Goal: Task Accomplishment & Management: Complete application form

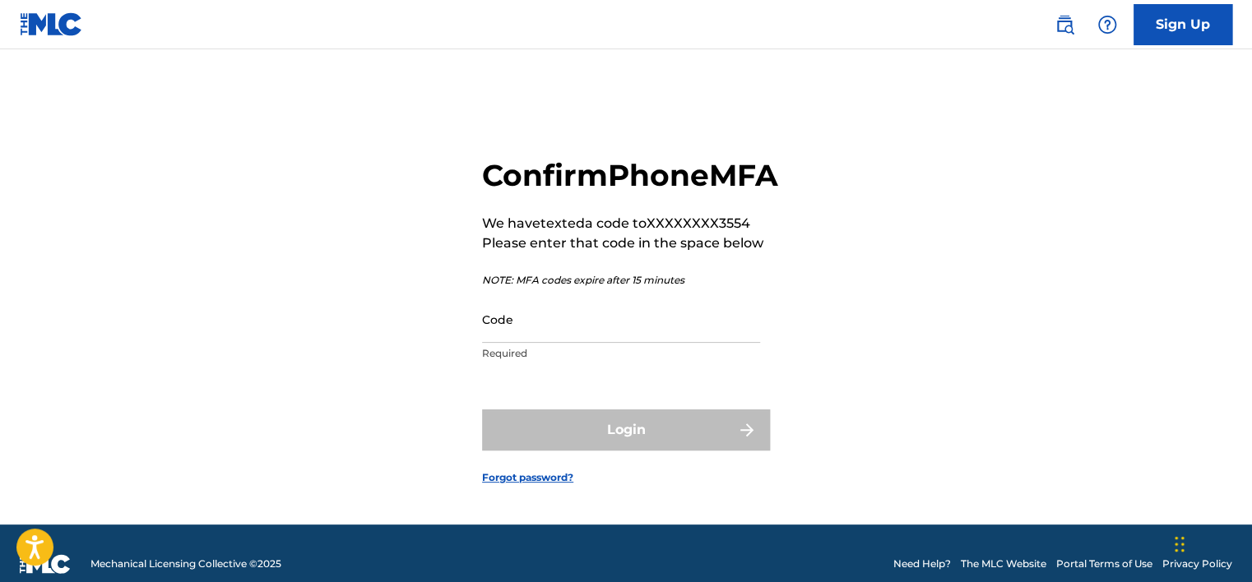
drag, startPoint x: 0, startPoint y: 0, endPoint x: 641, endPoint y: 356, distance: 733.2
click at [641, 343] on input "Code" at bounding box center [621, 319] width 278 height 47
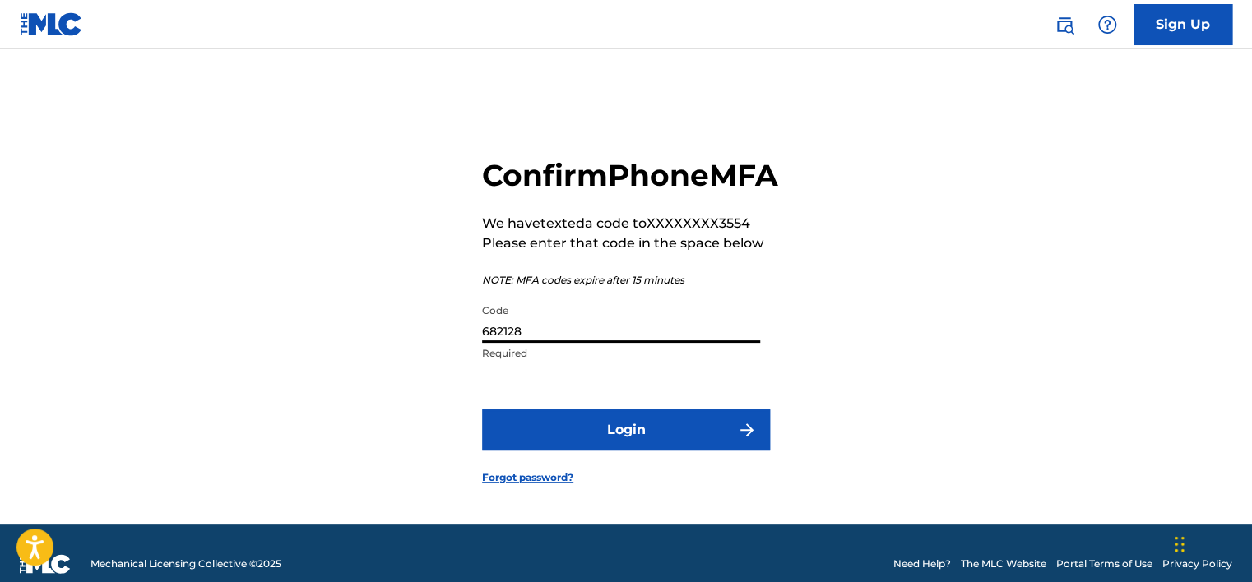
type input "682128"
click at [482, 410] on button "Login" at bounding box center [626, 430] width 288 height 41
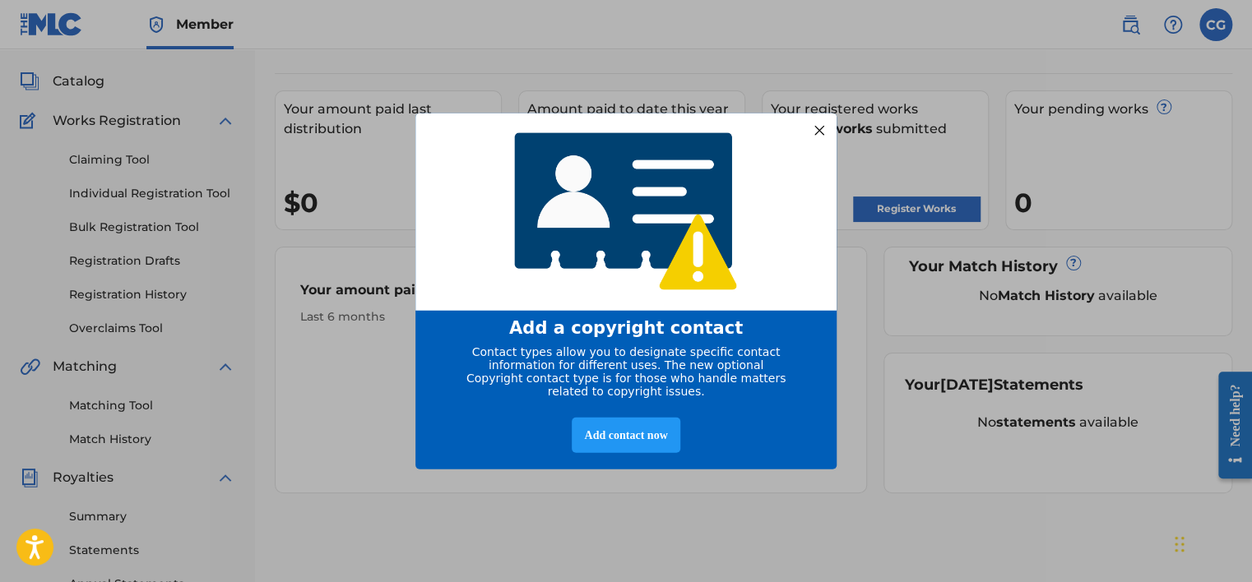
click at [817, 132] on div at bounding box center [819, 129] width 21 height 21
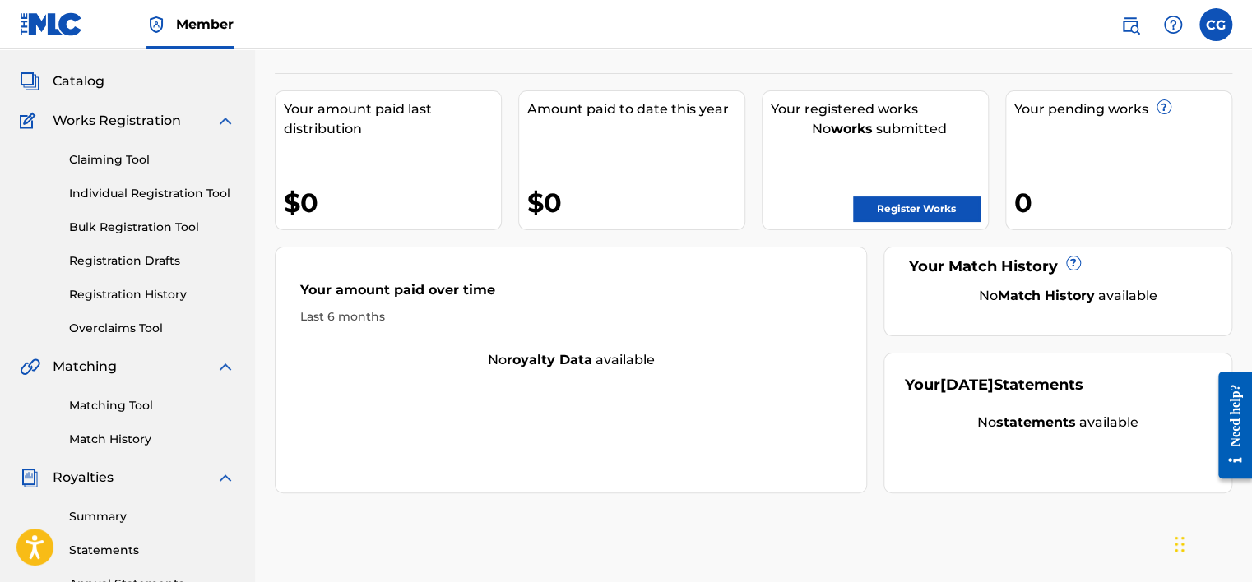
click at [882, 202] on link "Register Works" at bounding box center [916, 209] width 127 height 25
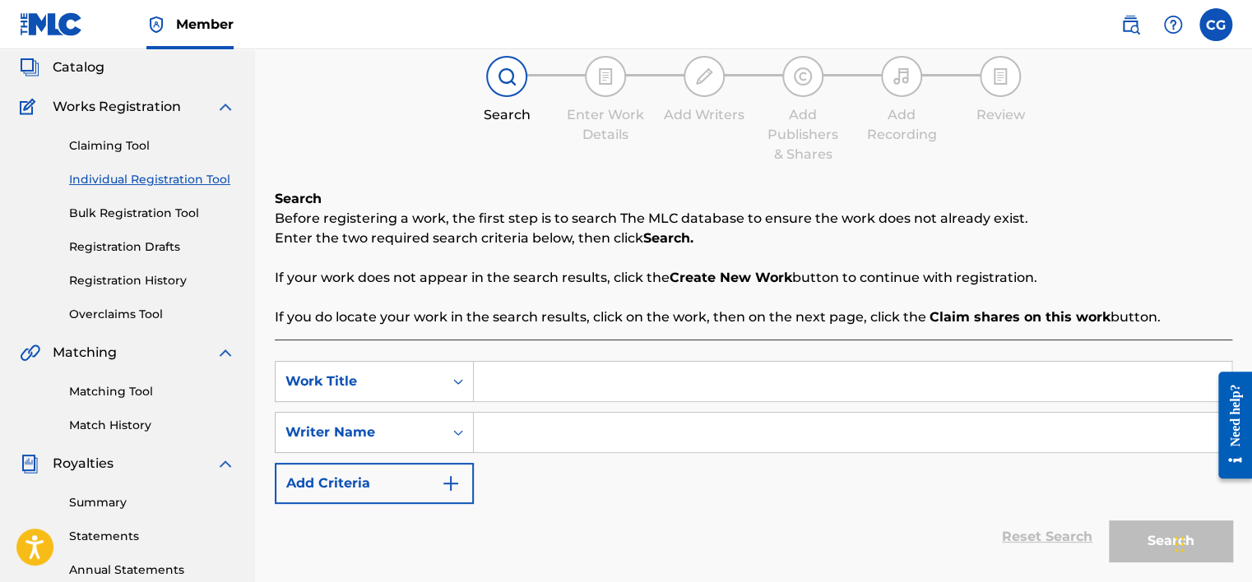
scroll to position [329, 0]
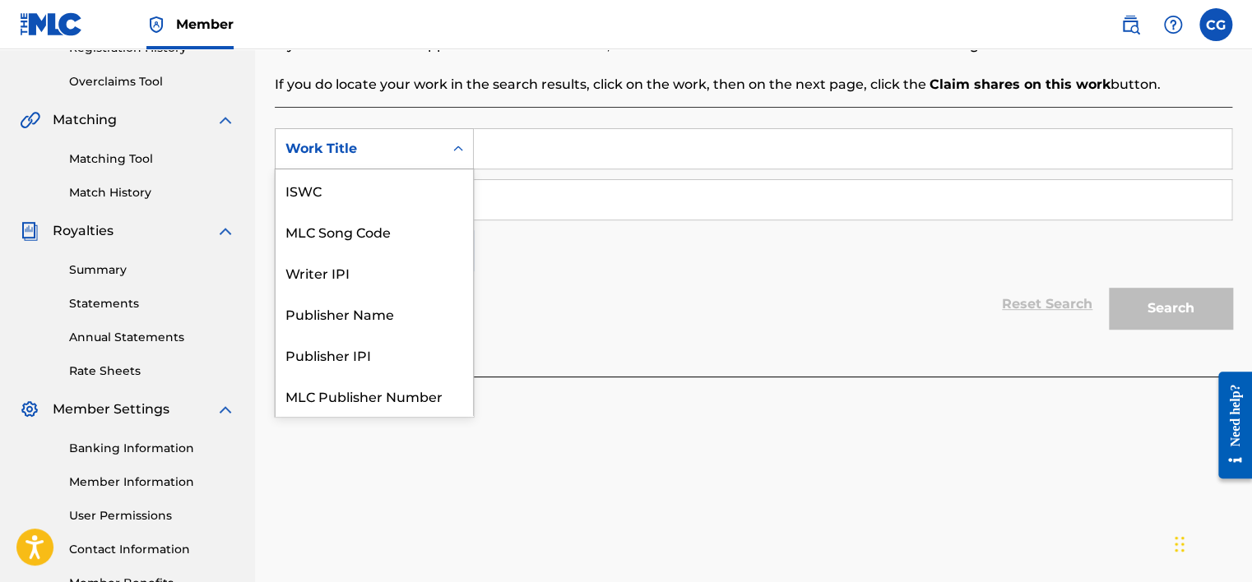
click at [438, 133] on div "Work Title" at bounding box center [360, 148] width 168 height 31
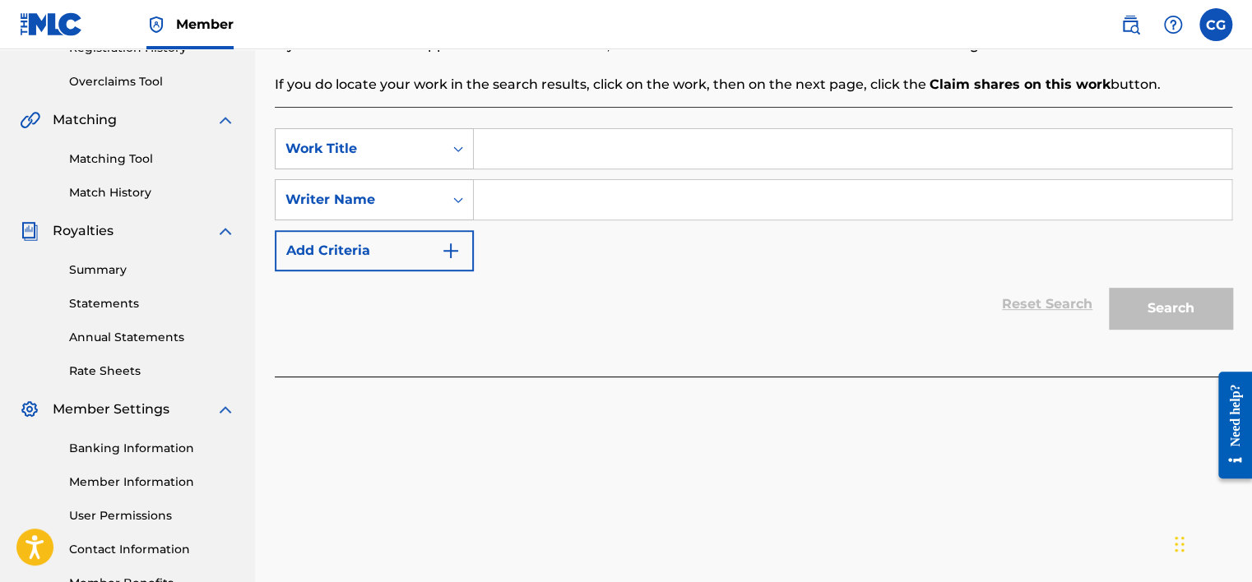
click at [530, 163] on input "Search Form" at bounding box center [853, 148] width 758 height 39
type input "Limelight"
click at [576, 212] on input "Search Form" at bounding box center [853, 199] width 758 height 39
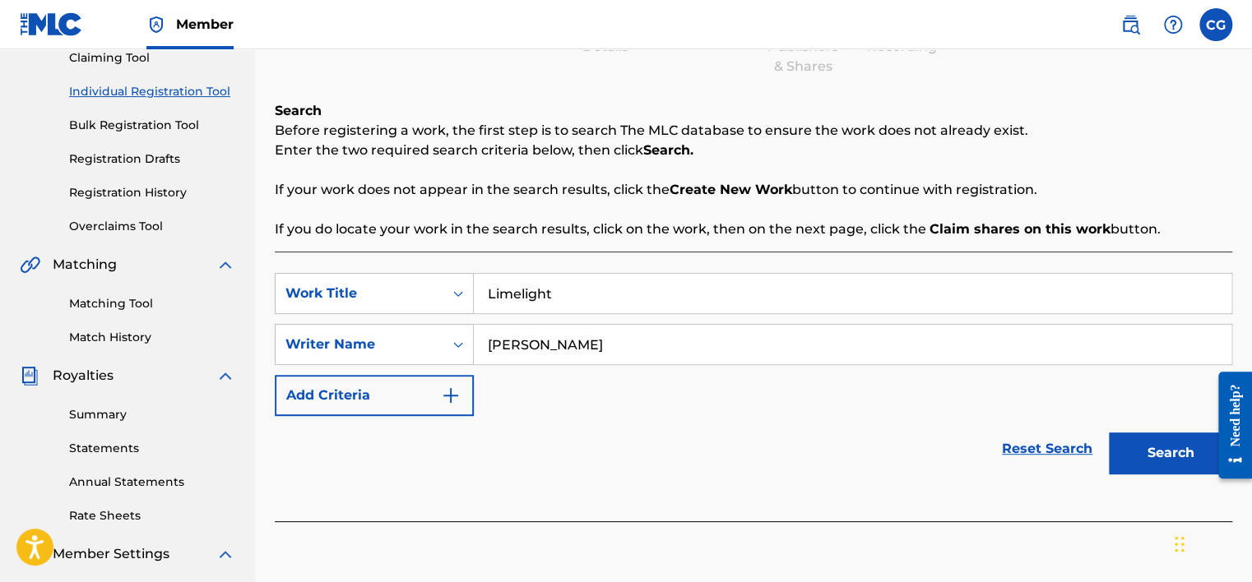
scroll to position [247, 0]
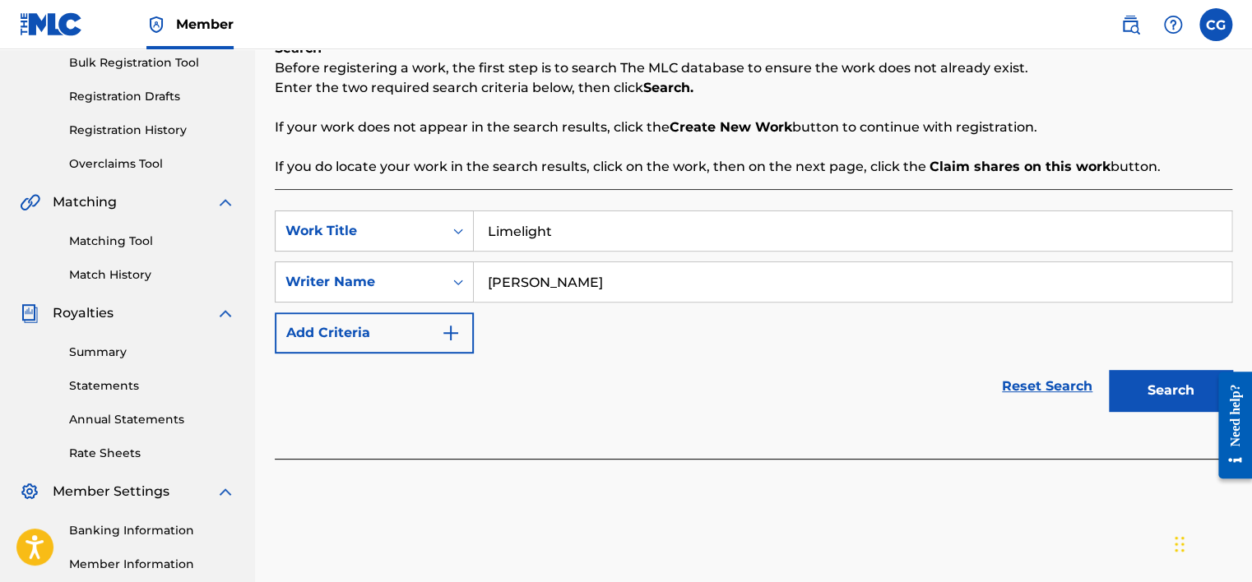
type input "[PERSON_NAME]"
click at [1152, 398] on button "Search" at bounding box center [1170, 390] width 123 height 41
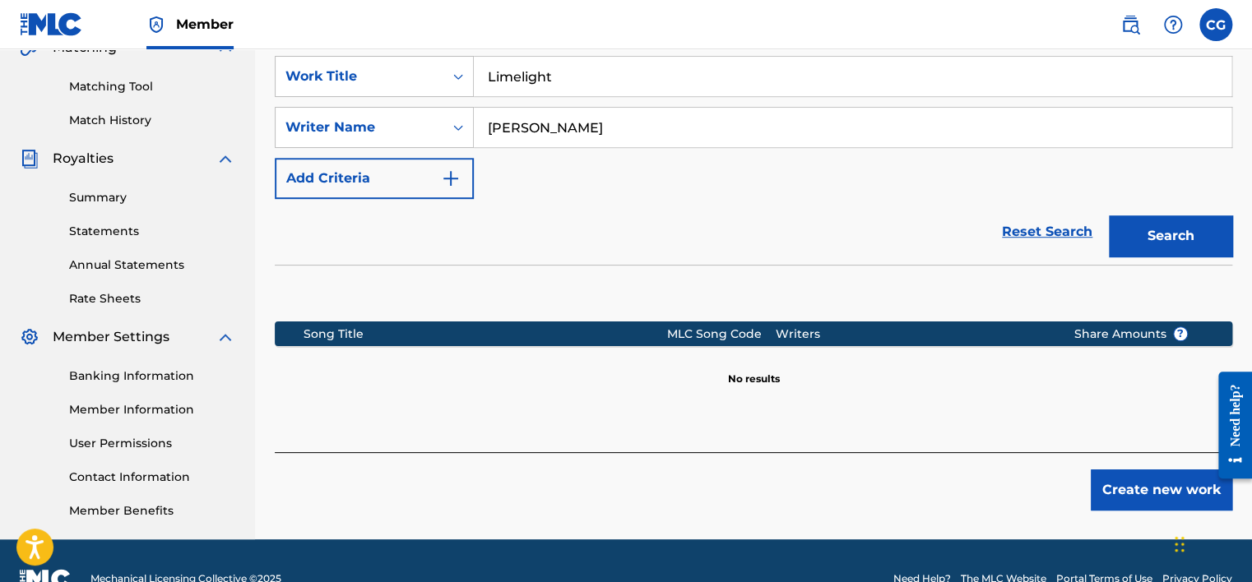
scroll to position [438, 0]
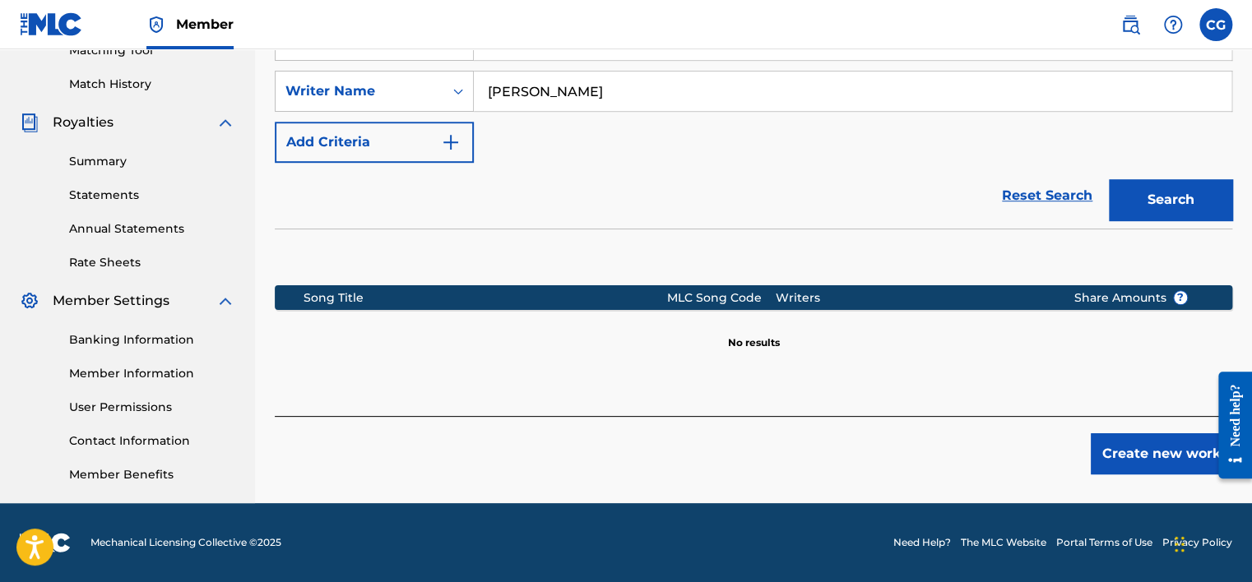
click at [1145, 461] on button "Create new work" at bounding box center [1161, 454] width 141 height 41
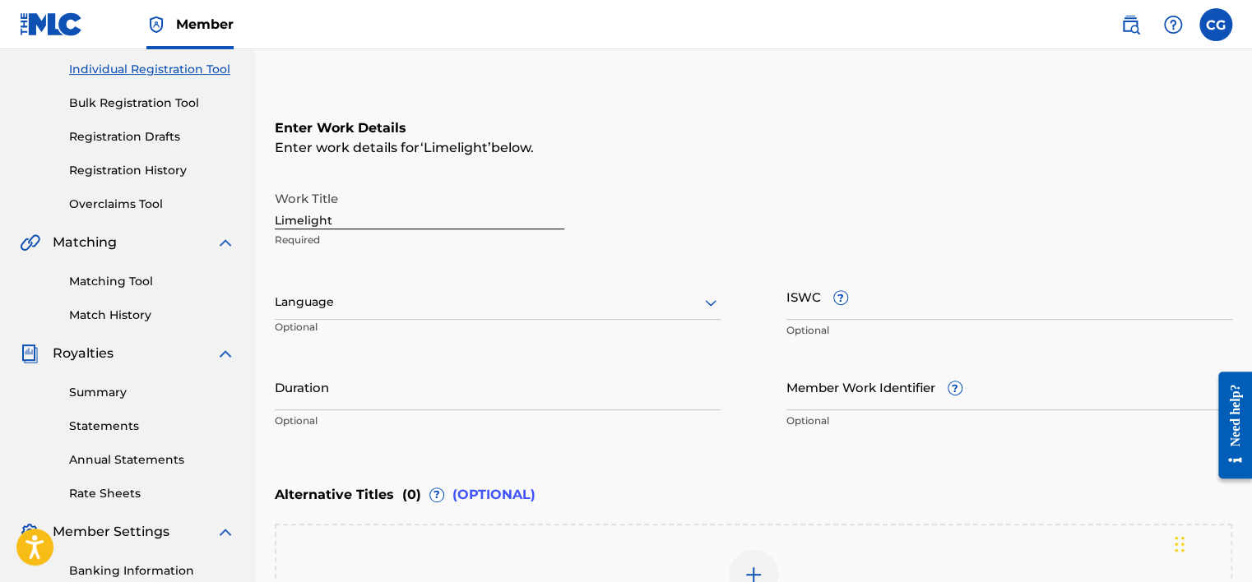
scroll to position [273, 0]
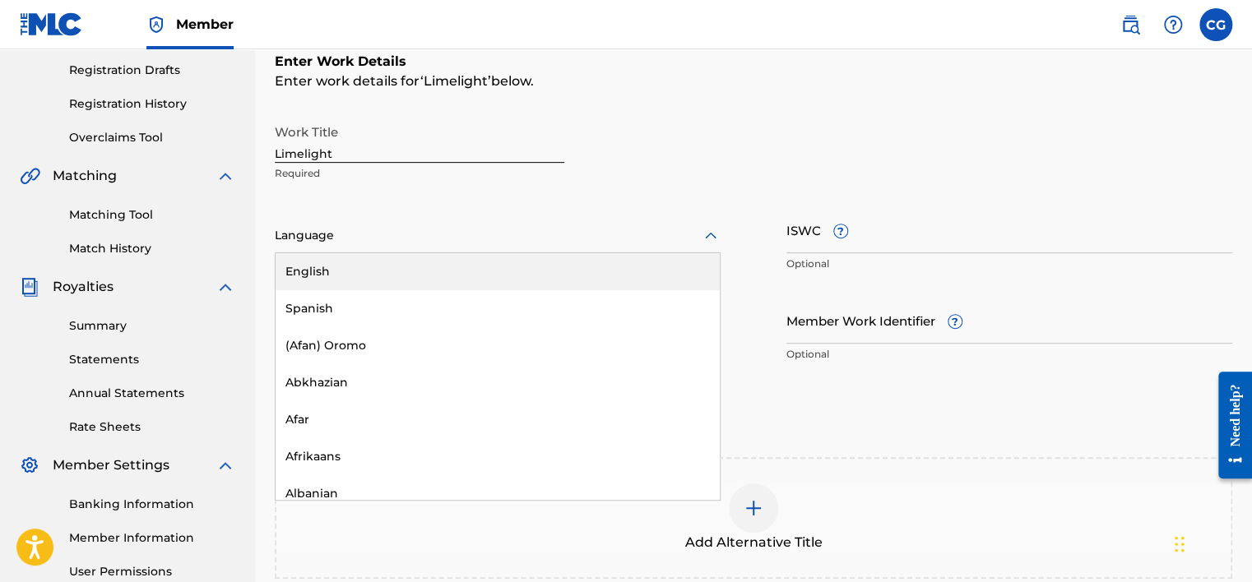
click at [569, 239] on div at bounding box center [498, 235] width 446 height 21
click at [494, 267] on div "English" at bounding box center [498, 271] width 444 height 37
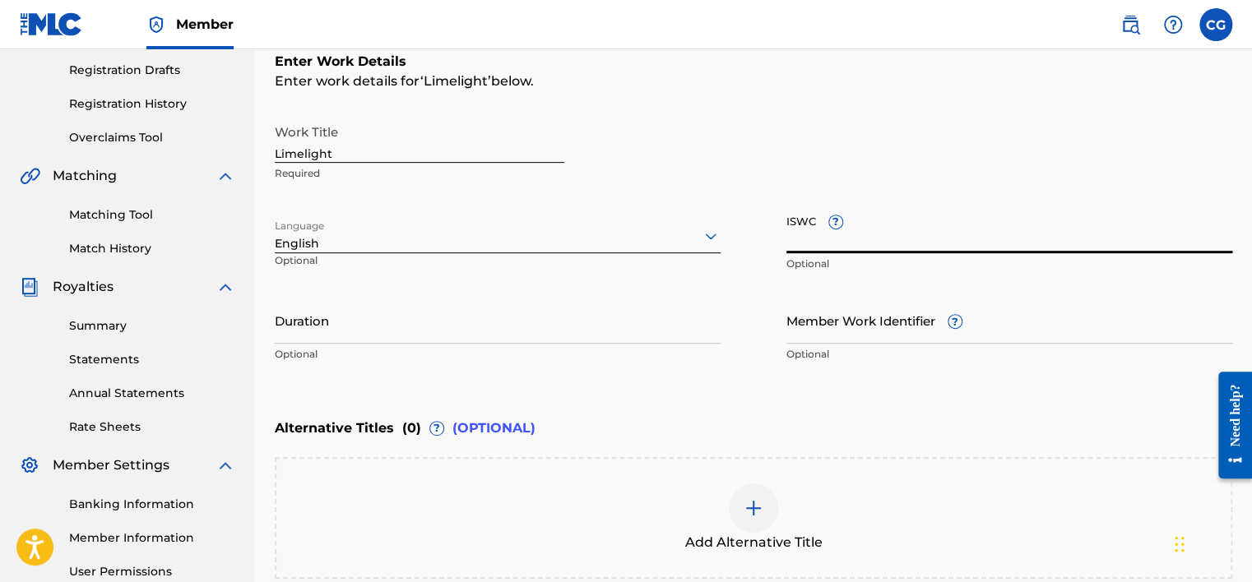
click at [884, 242] on input "ISWC ?" at bounding box center [1009, 229] width 446 height 47
click at [579, 332] on input "Duration" at bounding box center [498, 320] width 446 height 47
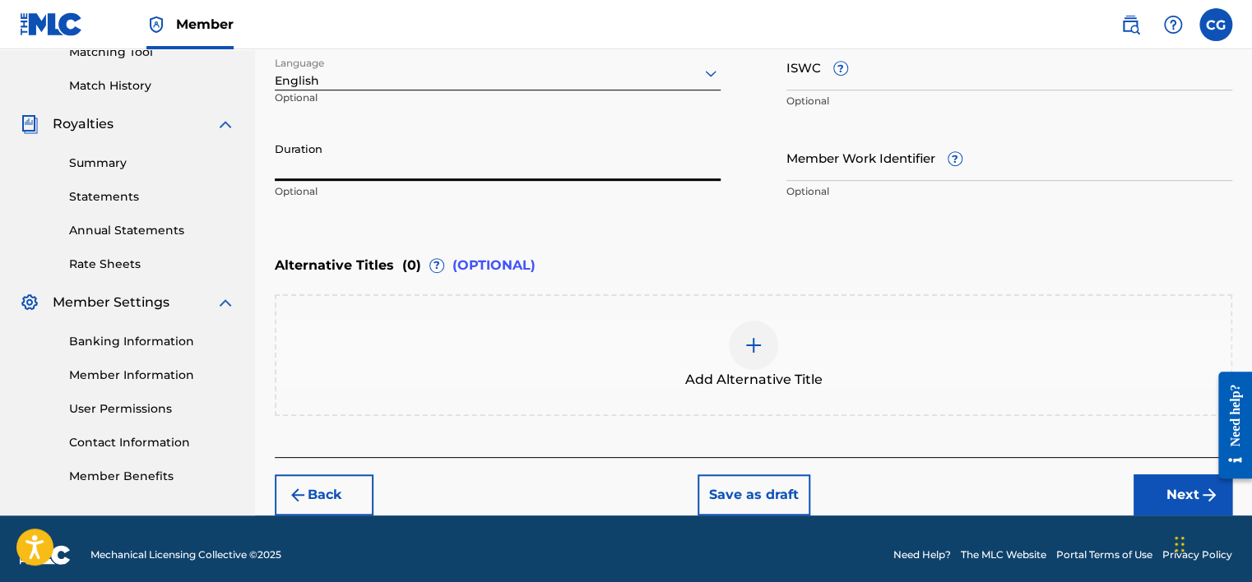
scroll to position [438, 0]
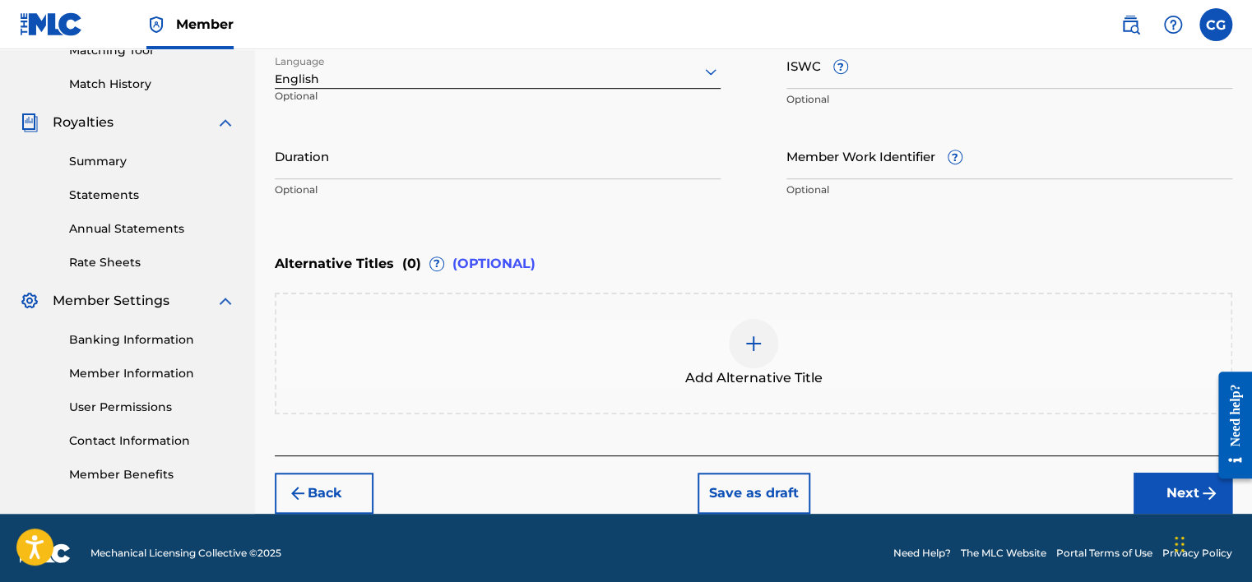
click at [1142, 482] on button "Next" at bounding box center [1183, 493] width 99 height 41
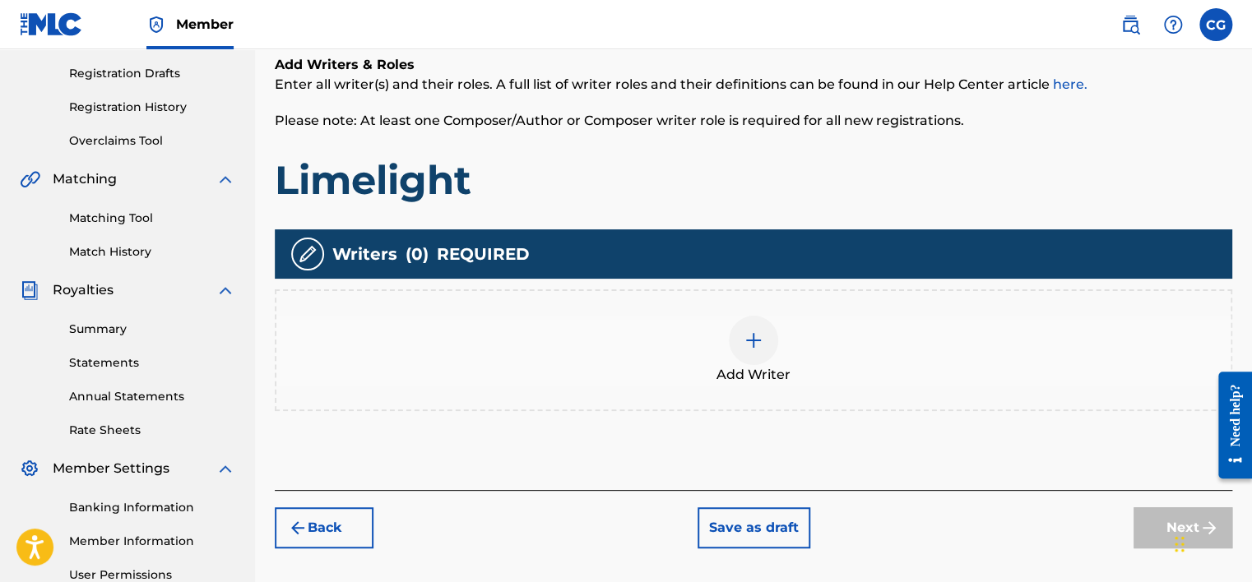
scroll to position [321, 0]
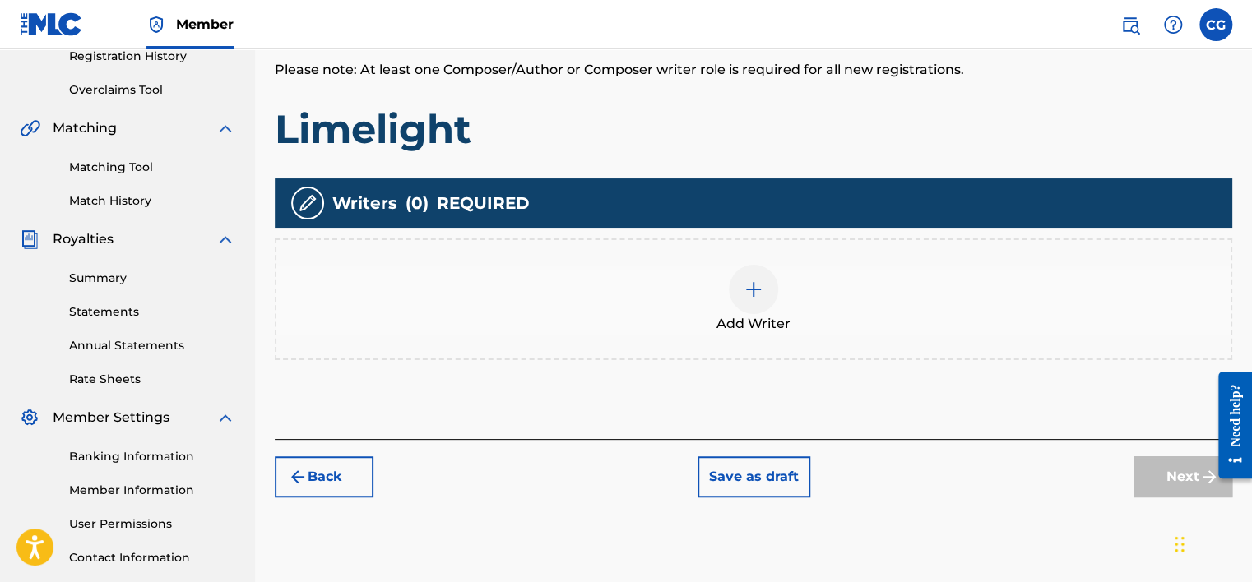
click at [762, 286] on img at bounding box center [754, 290] width 20 height 20
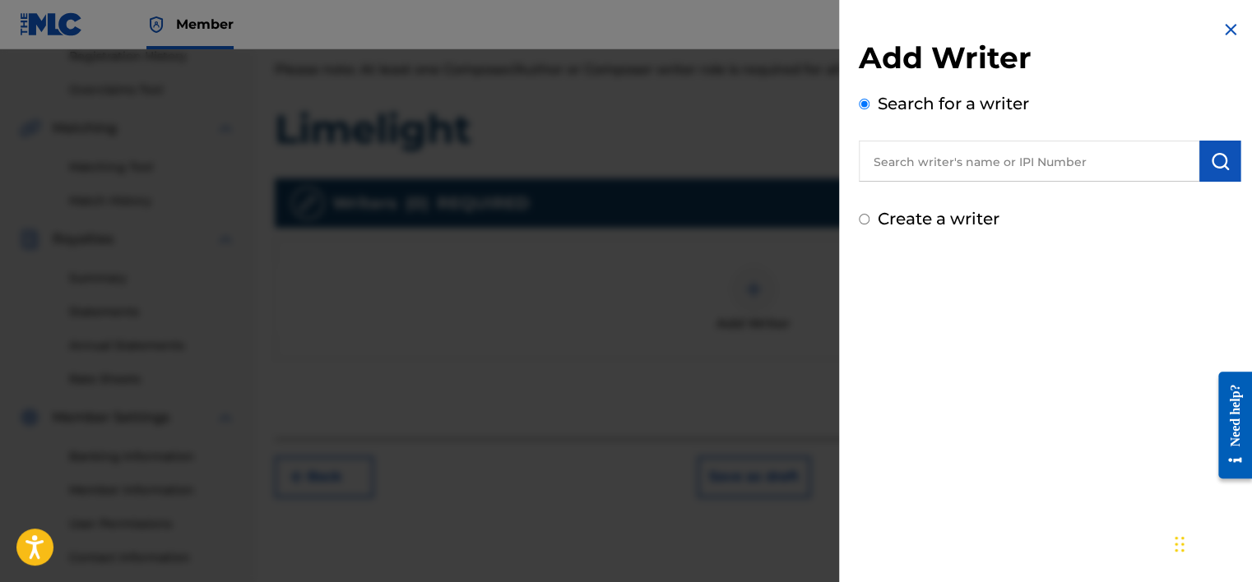
click at [909, 214] on label "Create a writer" at bounding box center [939, 219] width 122 height 20
radio input "true"
click at [870, 214] on input "Create a writer" at bounding box center [864, 219] width 11 height 11
radio input "false"
radio input "true"
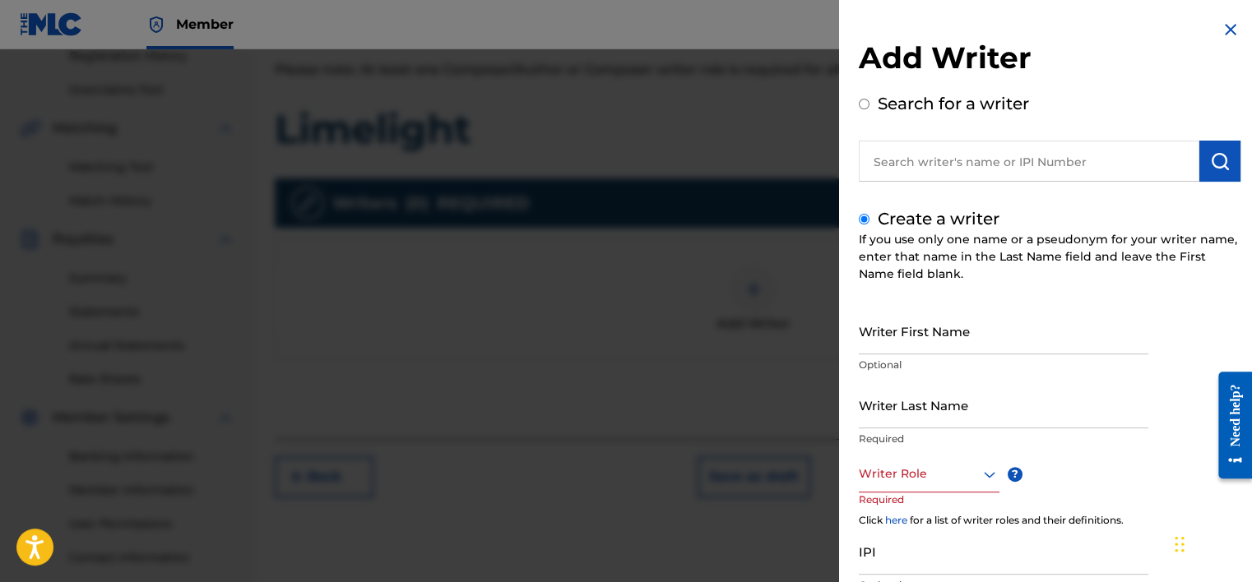
scroll to position [130, 0]
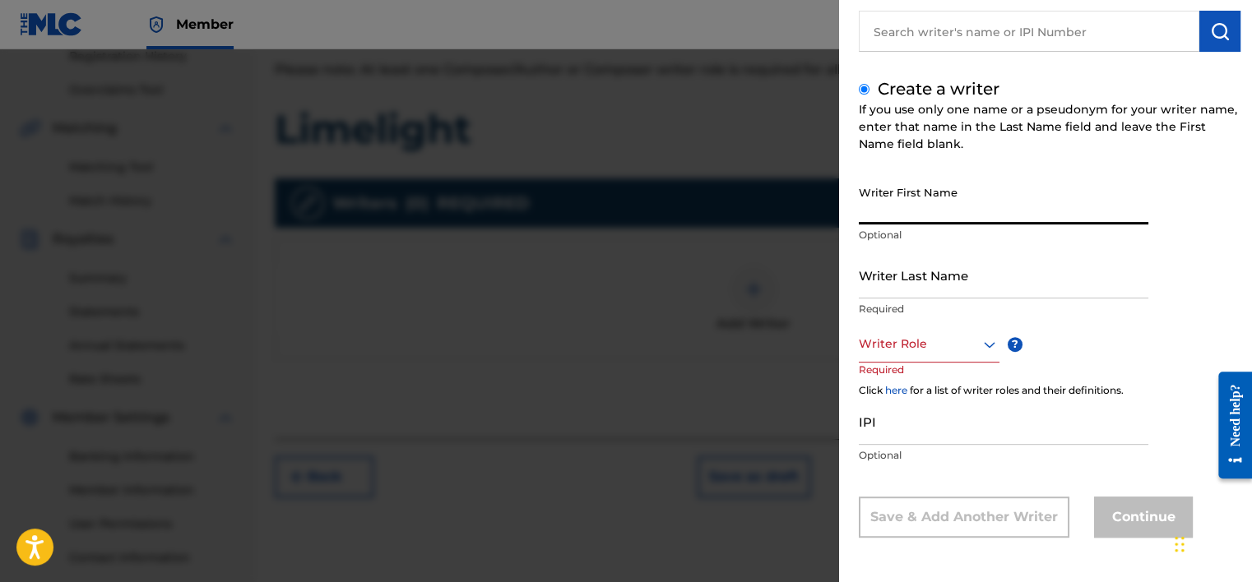
click at [910, 197] on input "Writer First Name" at bounding box center [1004, 201] width 290 height 47
type input "[PERSON_NAME]"
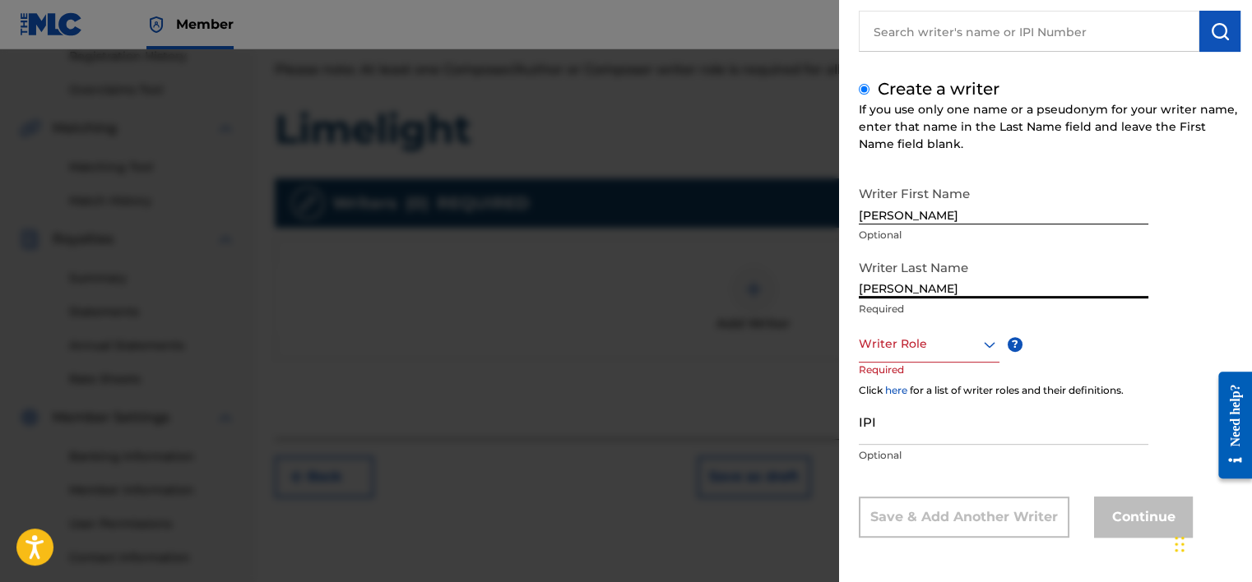
type input "[PERSON_NAME]"
click at [927, 343] on div at bounding box center [929, 344] width 141 height 21
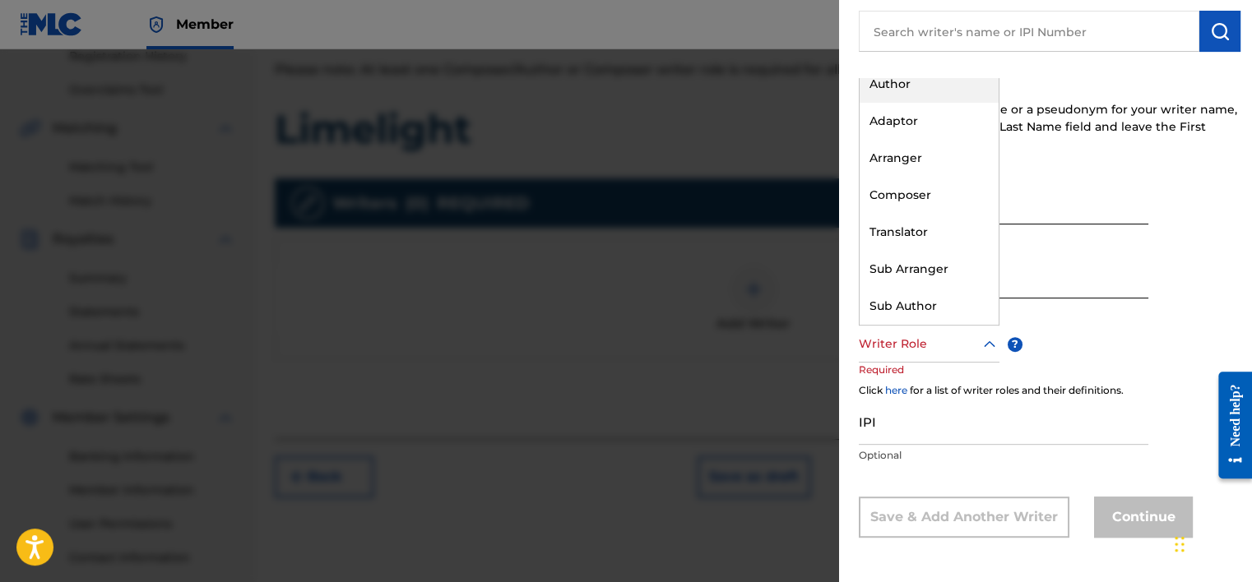
scroll to position [0, 0]
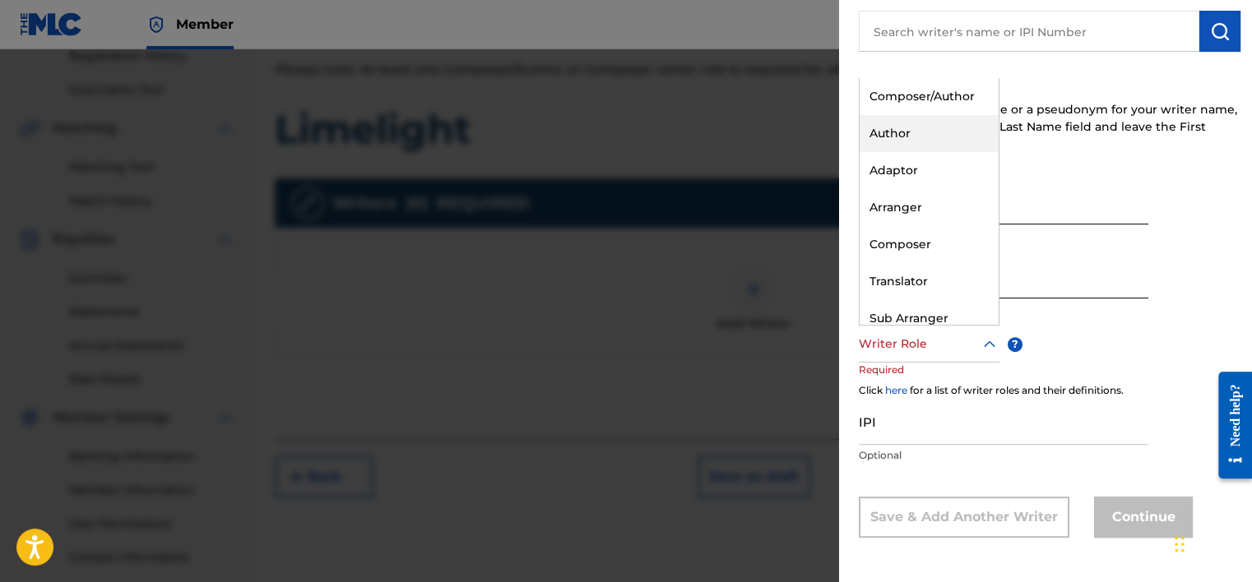
click at [934, 120] on div "Author" at bounding box center [929, 133] width 139 height 37
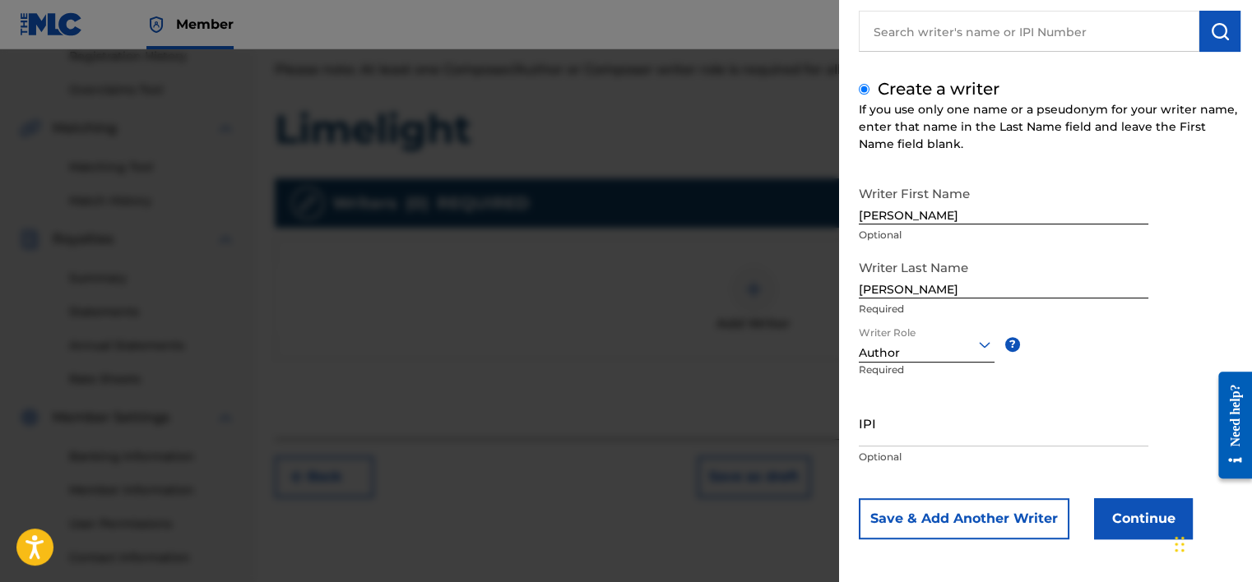
scroll to position [132, 0]
click at [971, 339] on div at bounding box center [927, 342] width 136 height 21
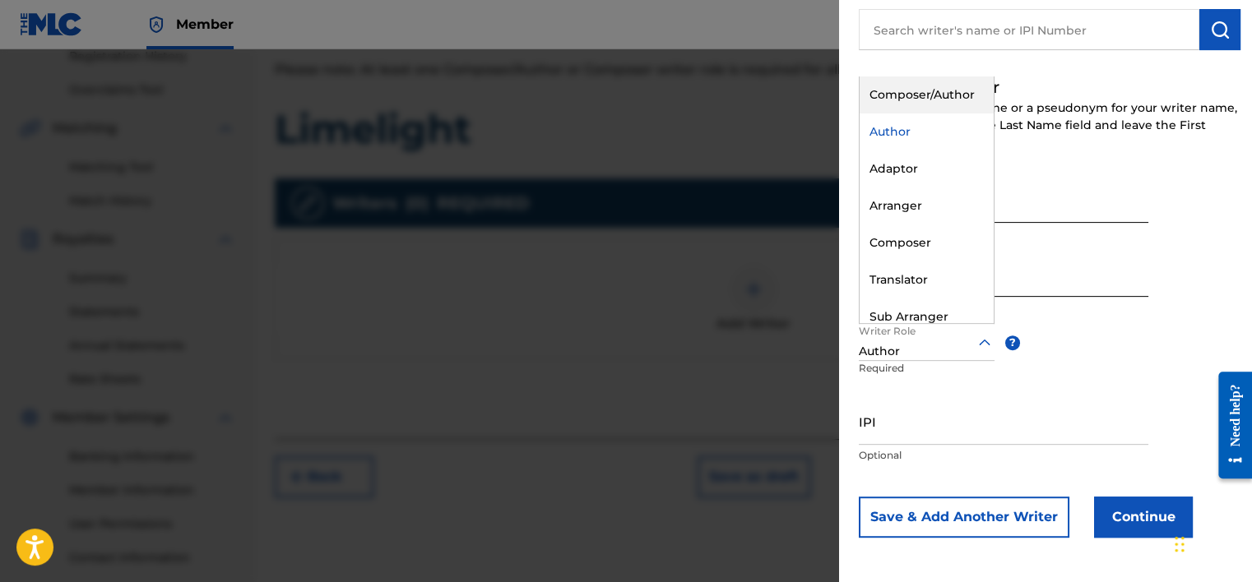
click at [972, 102] on div "Composer/Author" at bounding box center [927, 95] width 134 height 37
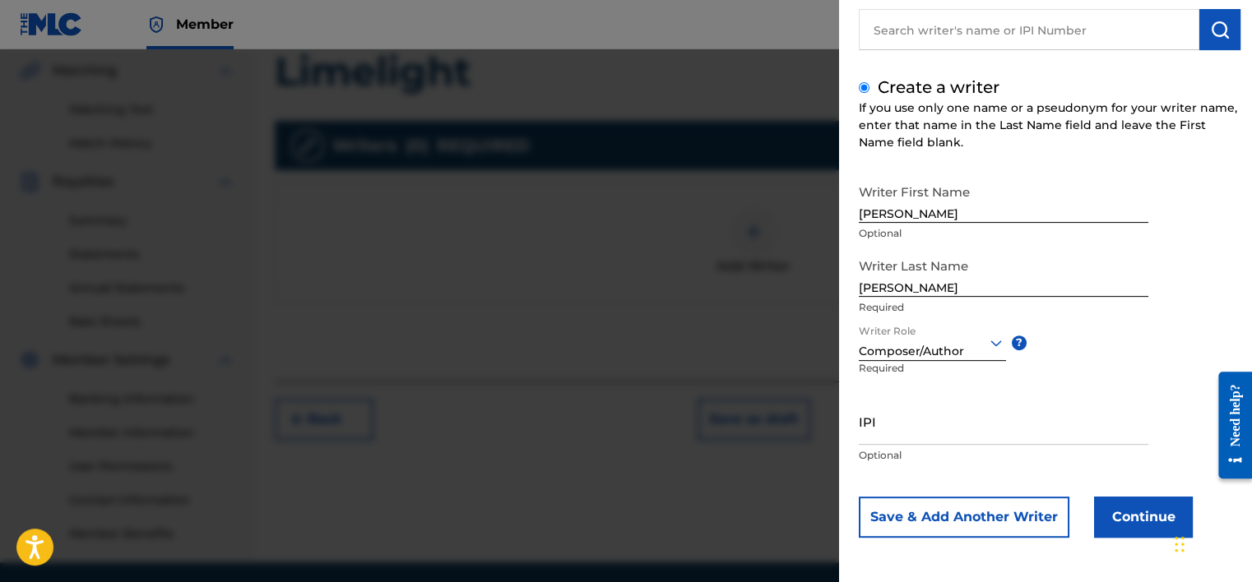
scroll to position [438, 0]
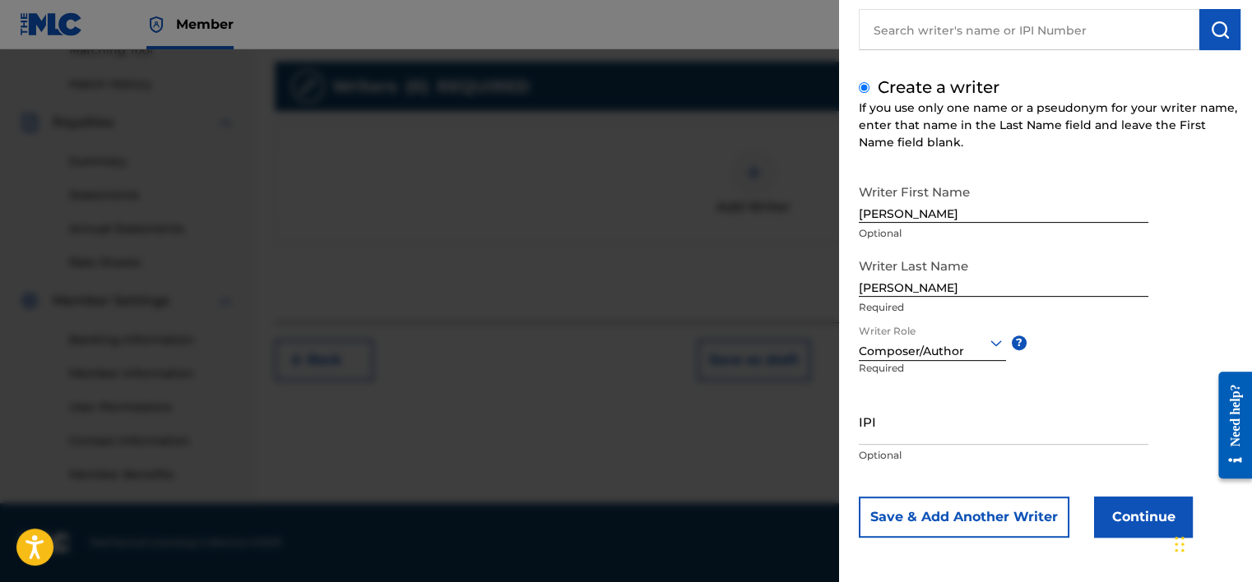
click at [1142, 507] on button "Continue" at bounding box center [1143, 517] width 99 height 41
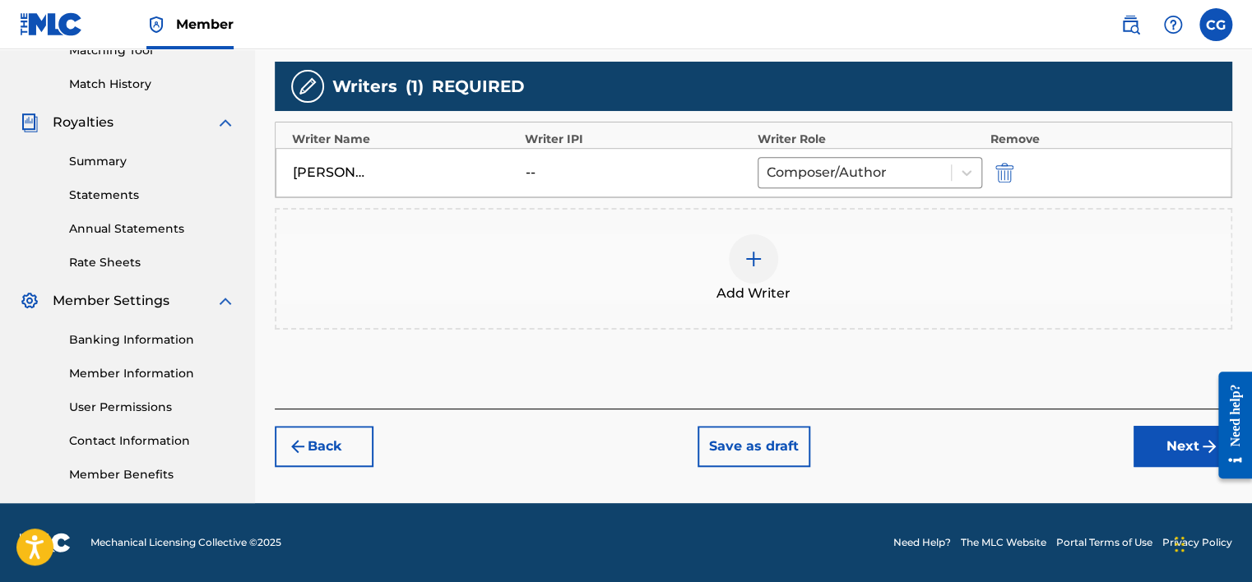
click at [1153, 448] on button "Next" at bounding box center [1183, 446] width 99 height 41
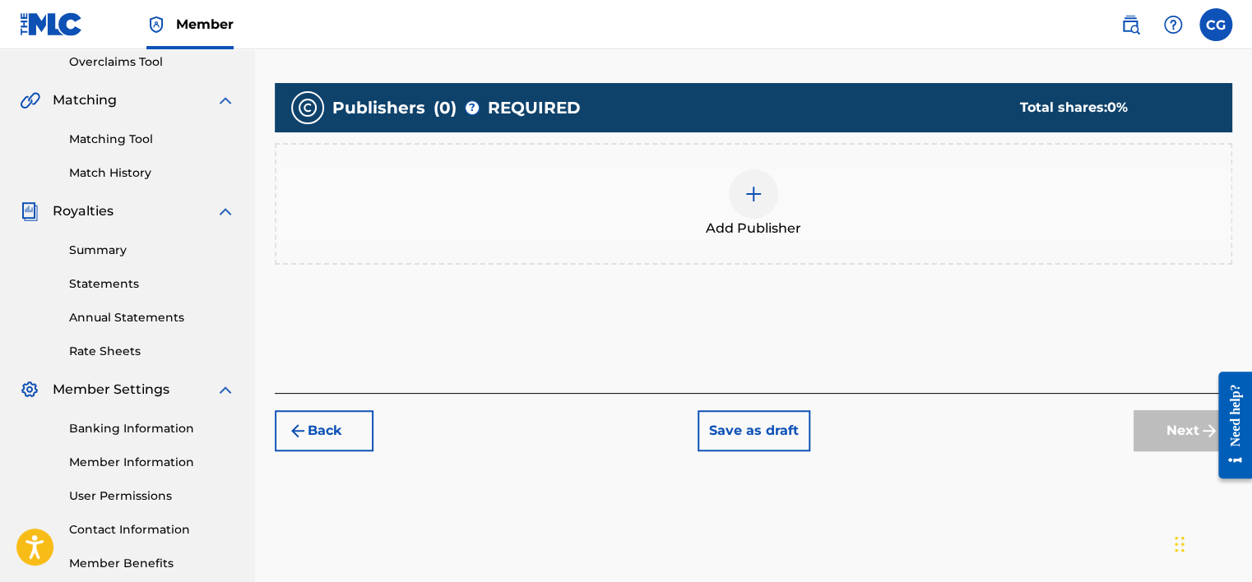
scroll to position [321, 0]
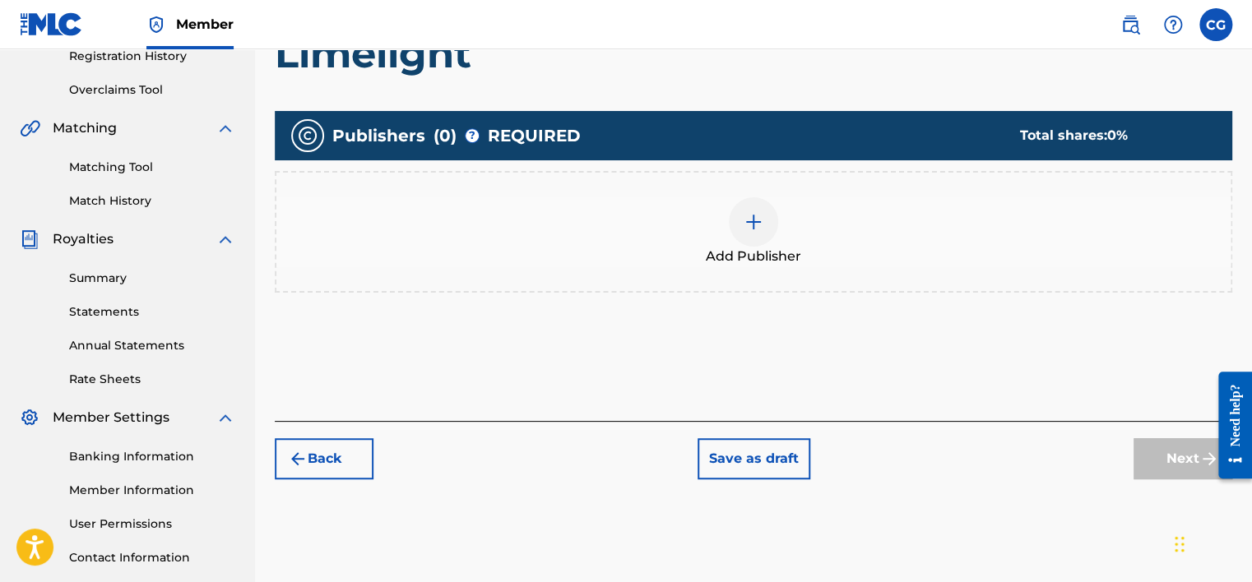
click at [746, 234] on div at bounding box center [753, 221] width 49 height 49
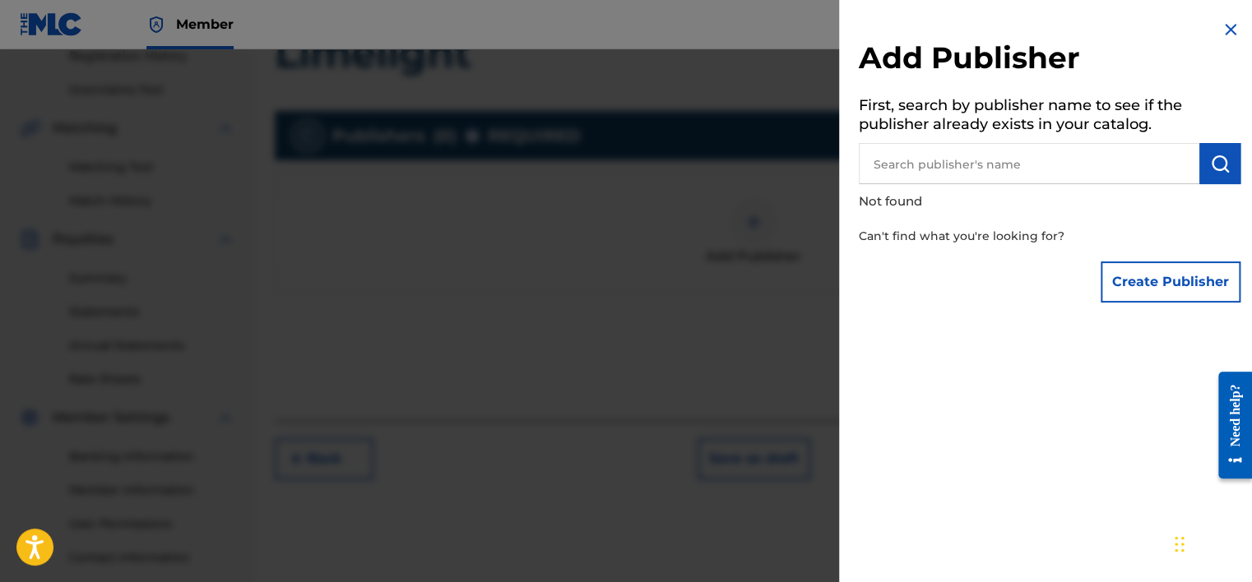
click at [1142, 272] on button "Create Publisher" at bounding box center [1171, 282] width 140 height 41
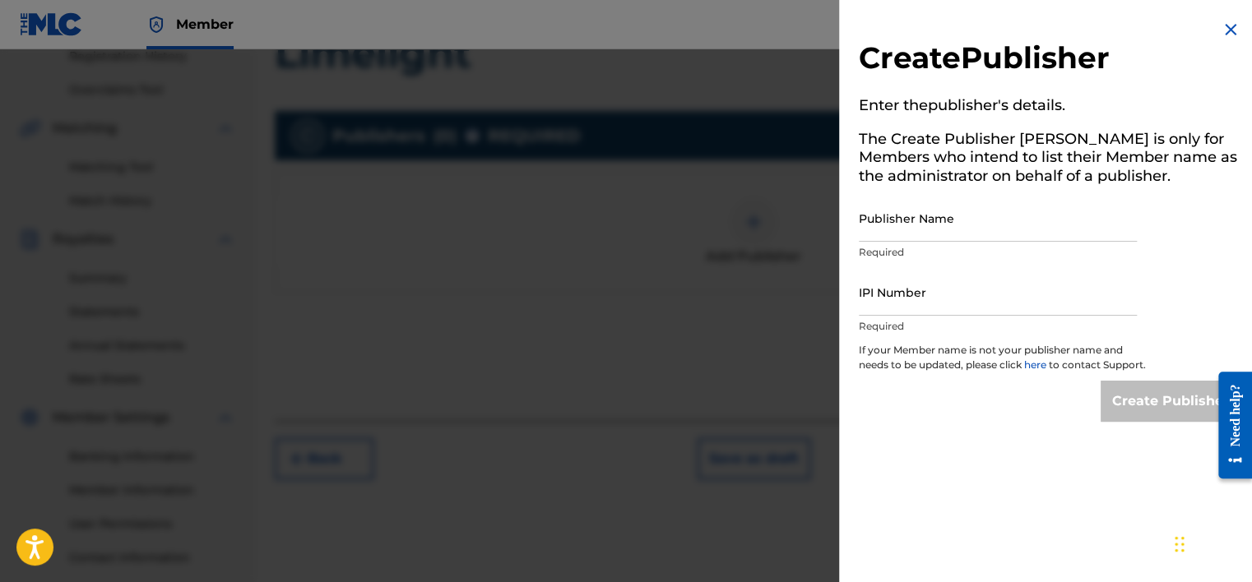
click at [999, 234] on input "Publisher Name" at bounding box center [998, 218] width 278 height 47
click at [1222, 36] on img at bounding box center [1231, 30] width 20 height 20
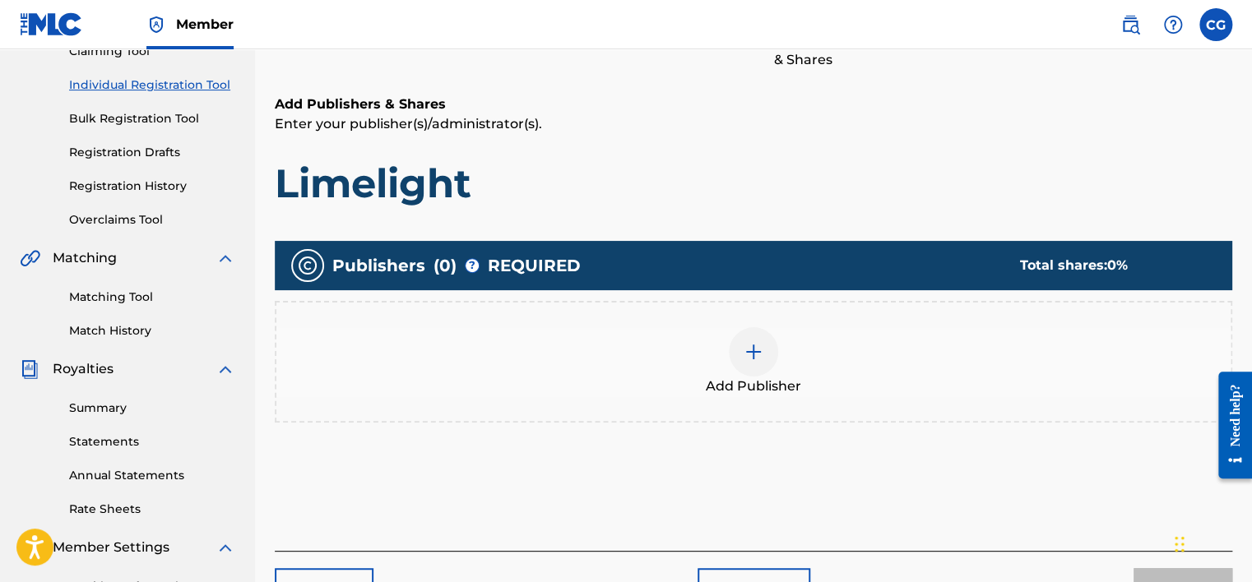
scroll to position [273, 0]
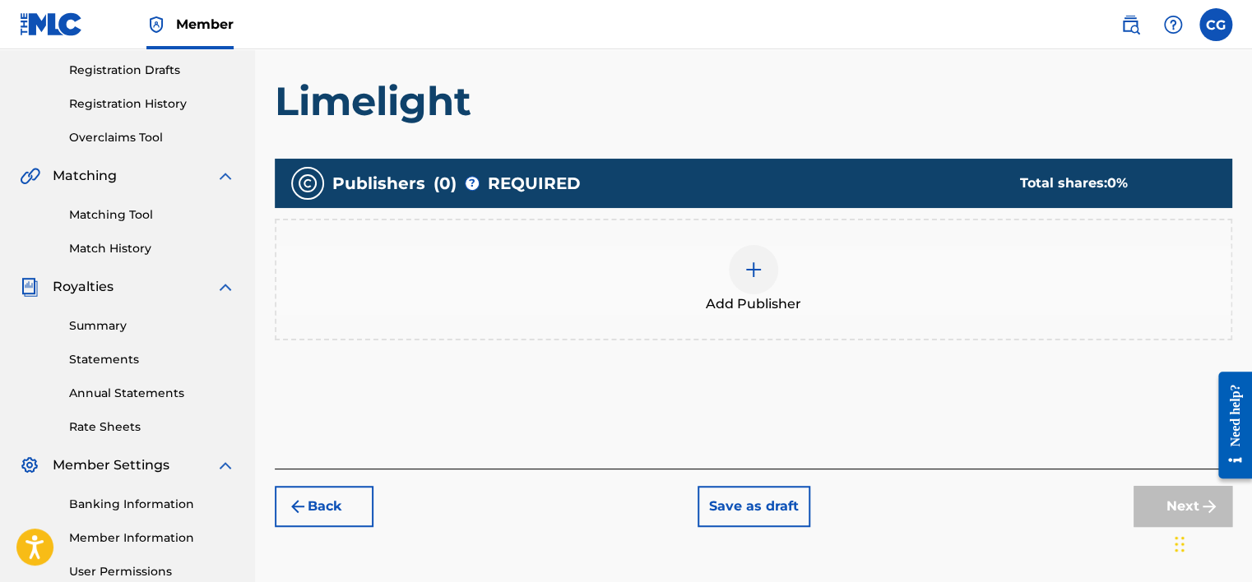
click at [754, 274] on img at bounding box center [754, 270] width 20 height 20
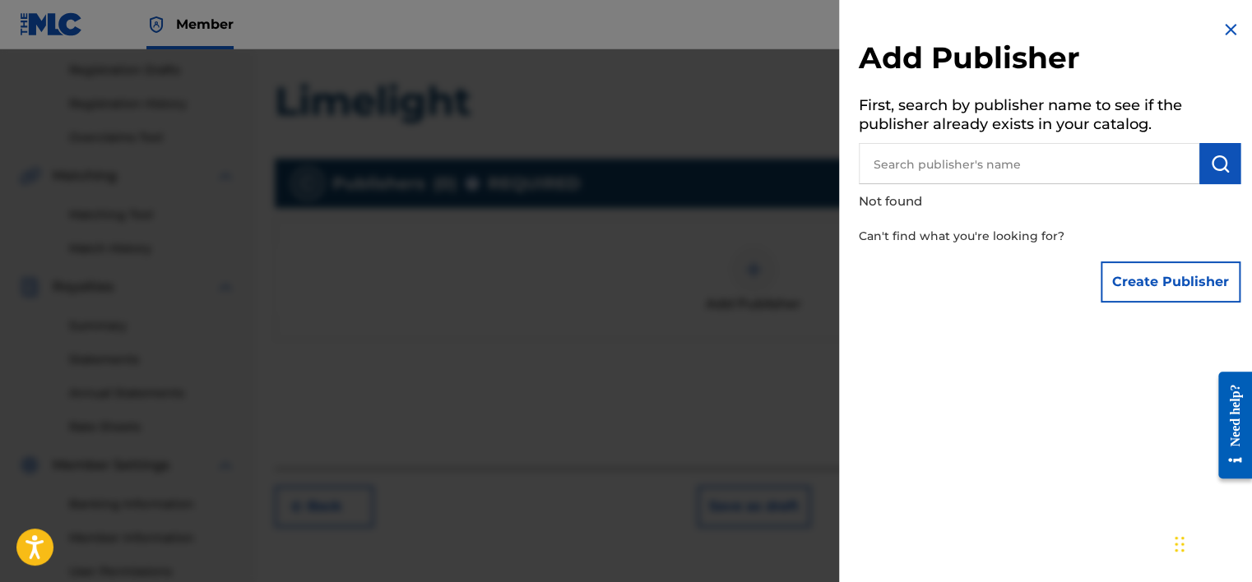
click at [1178, 274] on button "Create Publisher" at bounding box center [1171, 282] width 140 height 41
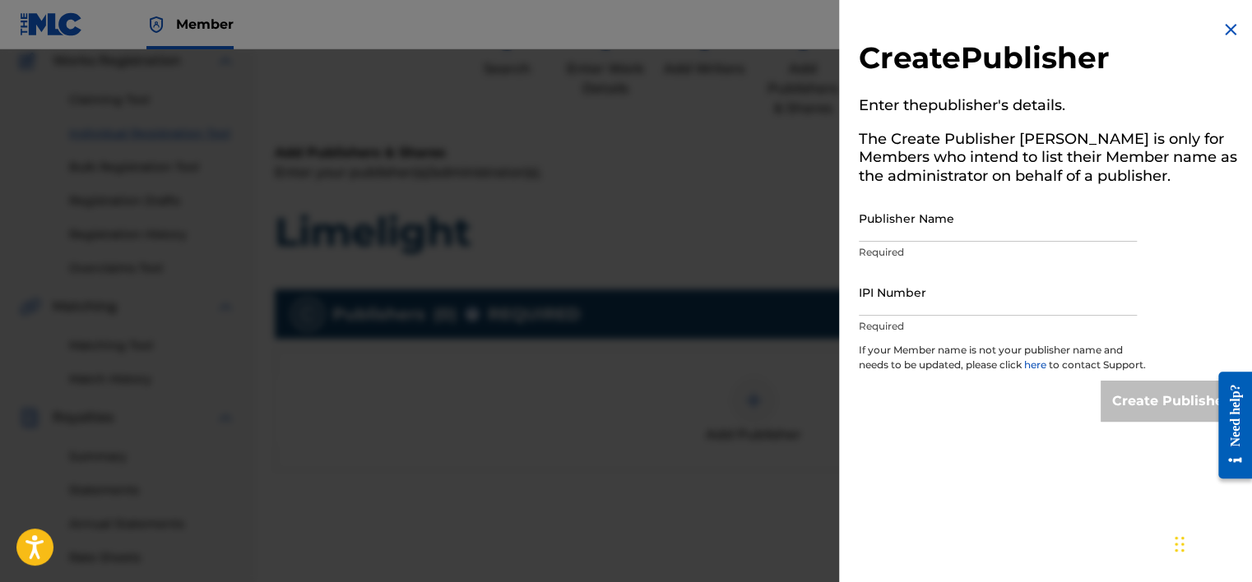
scroll to position [109, 0]
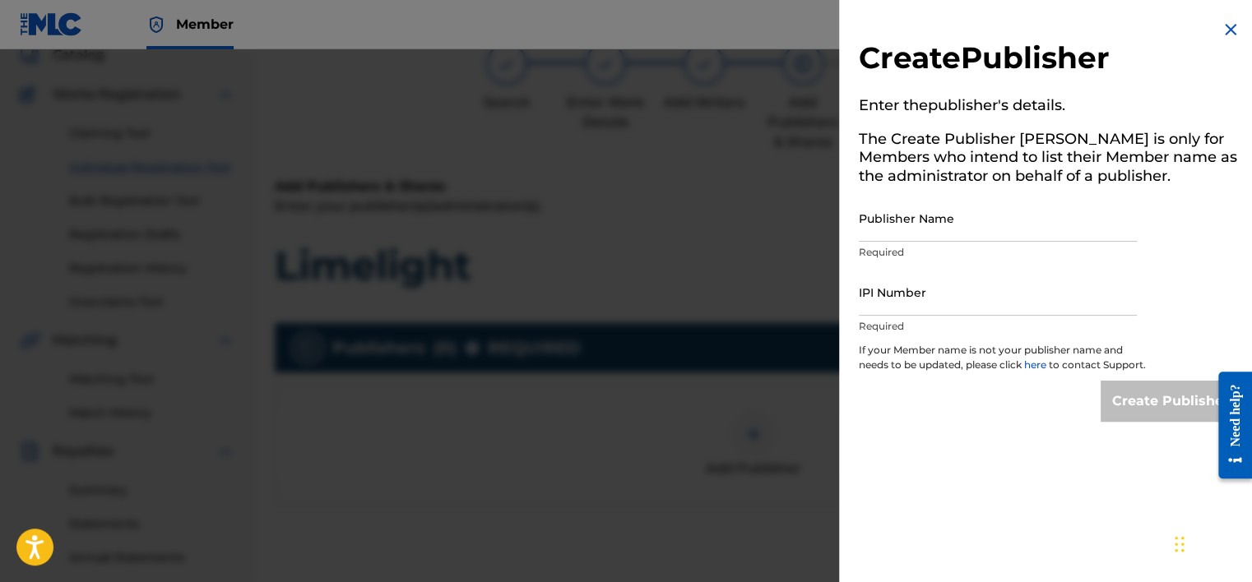
click at [1225, 30] on img at bounding box center [1231, 30] width 20 height 20
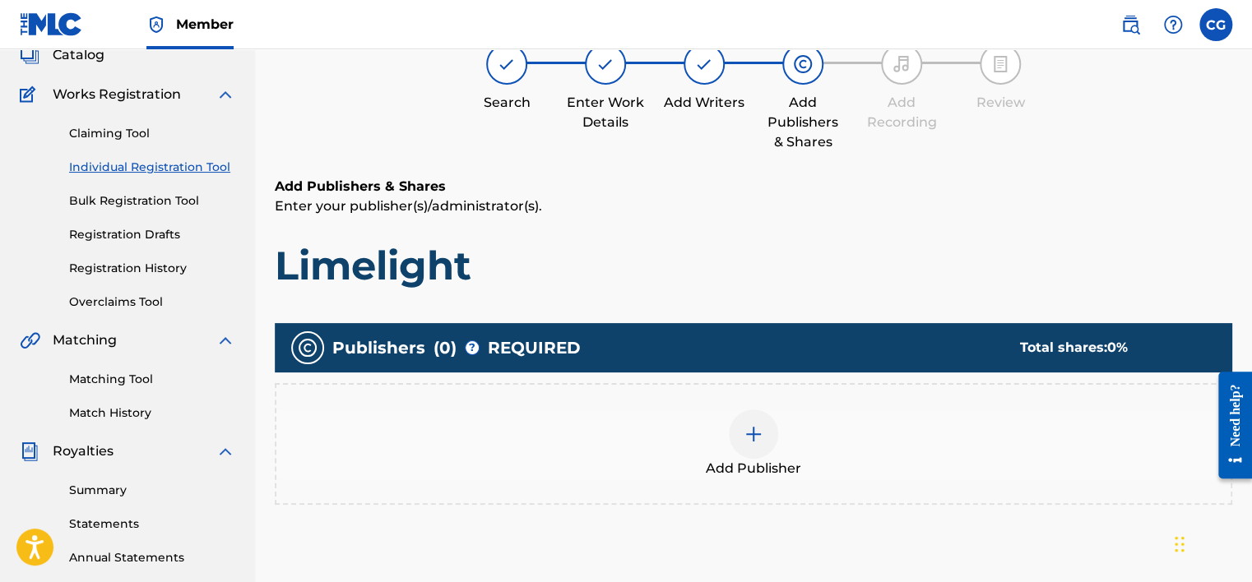
click at [765, 431] on div at bounding box center [753, 434] width 49 height 49
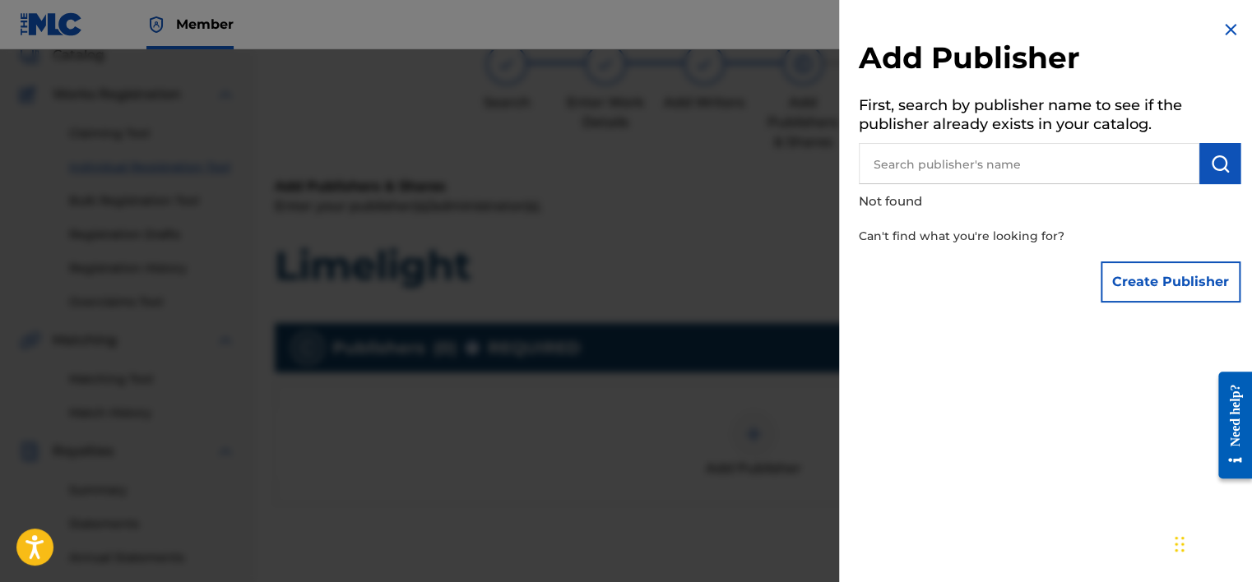
click at [974, 174] on input "text" at bounding box center [1029, 163] width 341 height 41
type input "ASCAP"
click at [1202, 163] on button "submit" at bounding box center [1219, 163] width 41 height 41
click at [1171, 165] on img at bounding box center [1180, 163] width 20 height 20
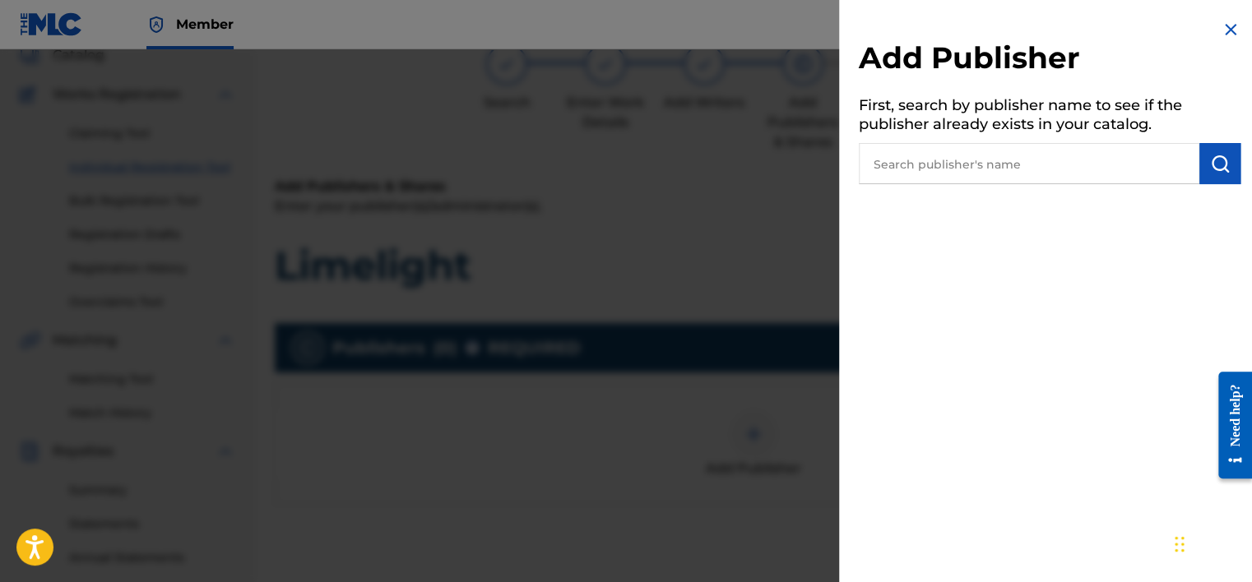
click at [1212, 165] on img "submit" at bounding box center [1220, 164] width 20 height 20
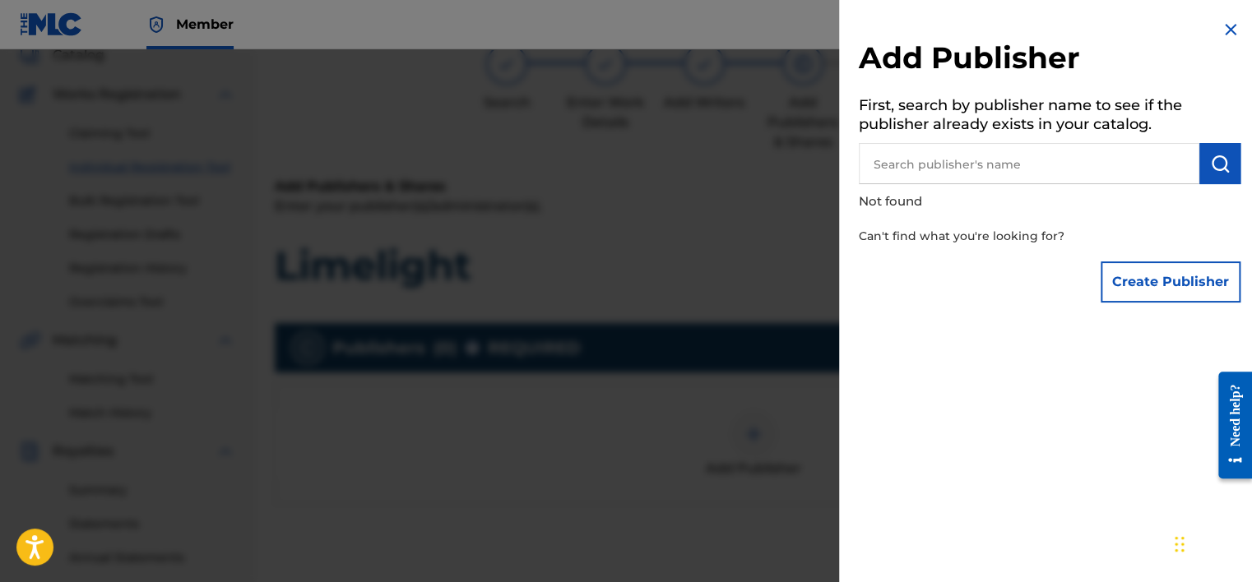
click at [1162, 271] on button "Create Publisher" at bounding box center [1171, 282] width 140 height 41
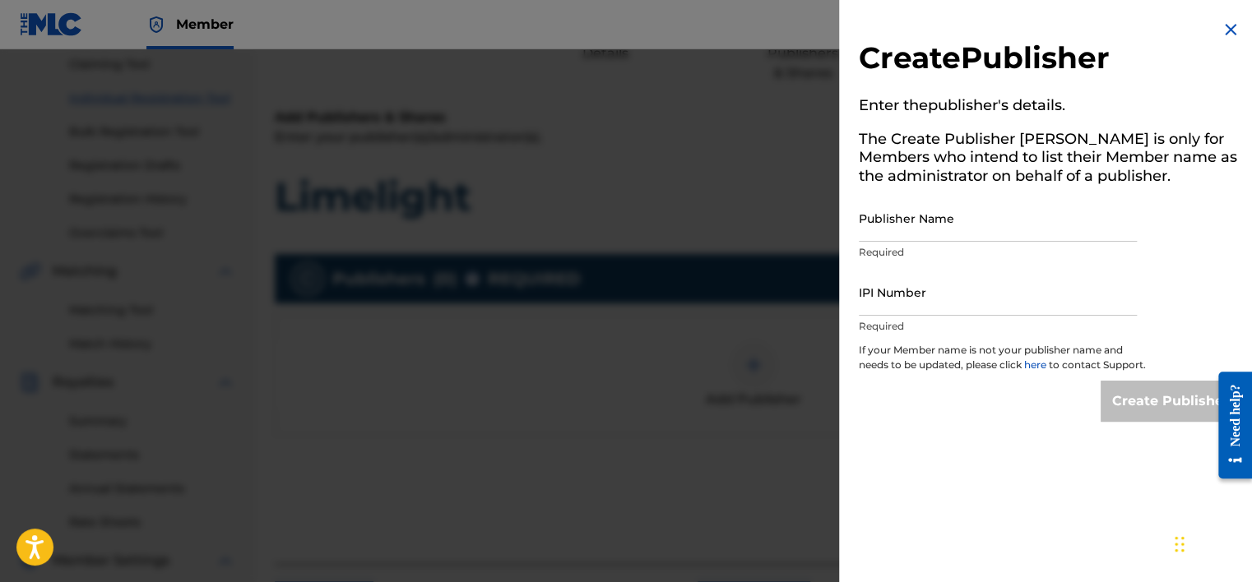
scroll to position [273, 0]
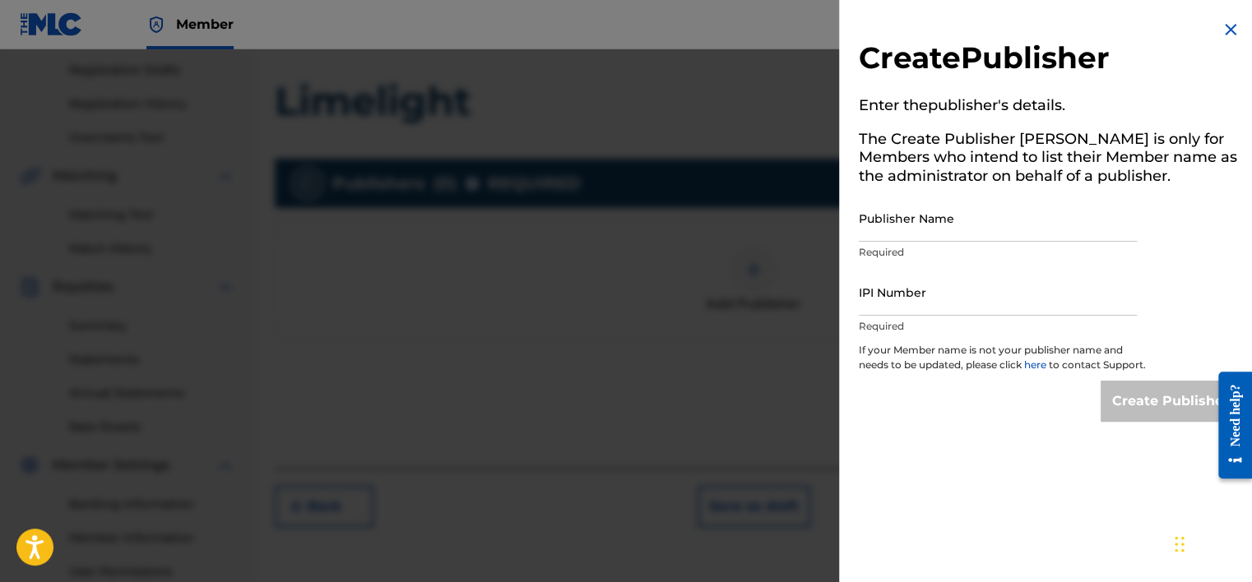
click at [1222, 30] on img at bounding box center [1231, 30] width 20 height 20
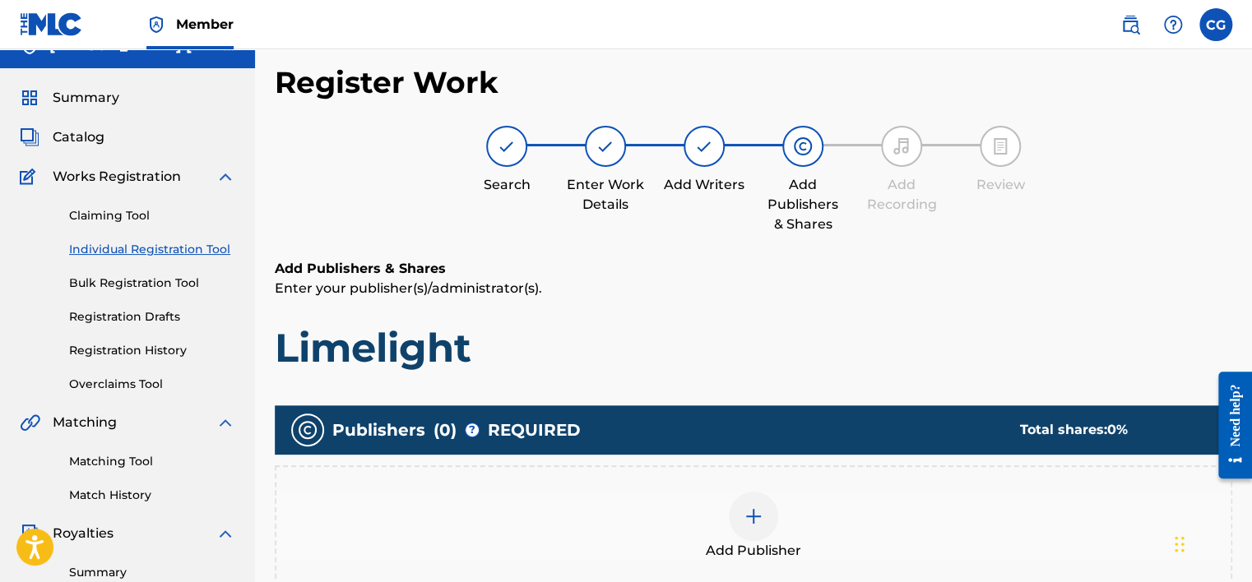
scroll to position [0, 0]
